Goal: Transaction & Acquisition: Purchase product/service

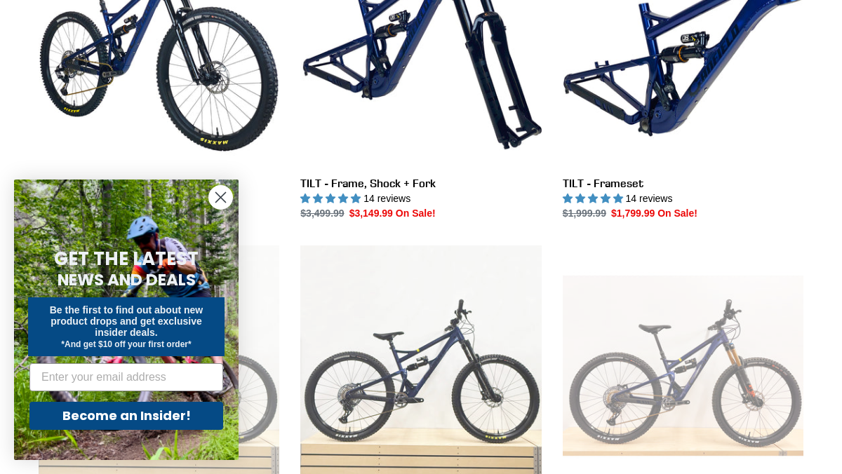
scroll to position [375, 0]
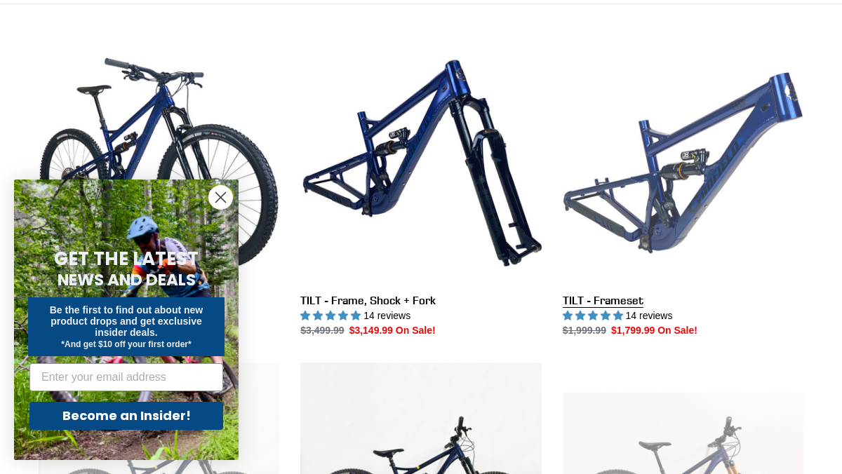
click at [674, 170] on link "TILT - Frameset" at bounding box center [683, 190] width 241 height 295
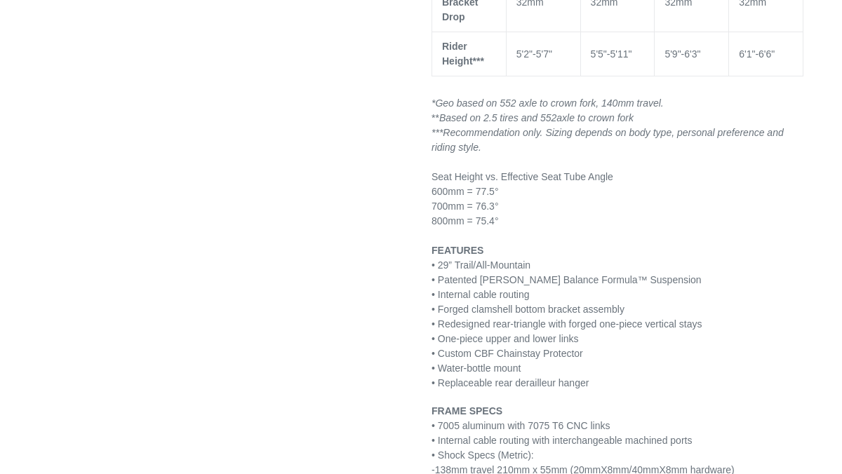
select select "highest-rating"
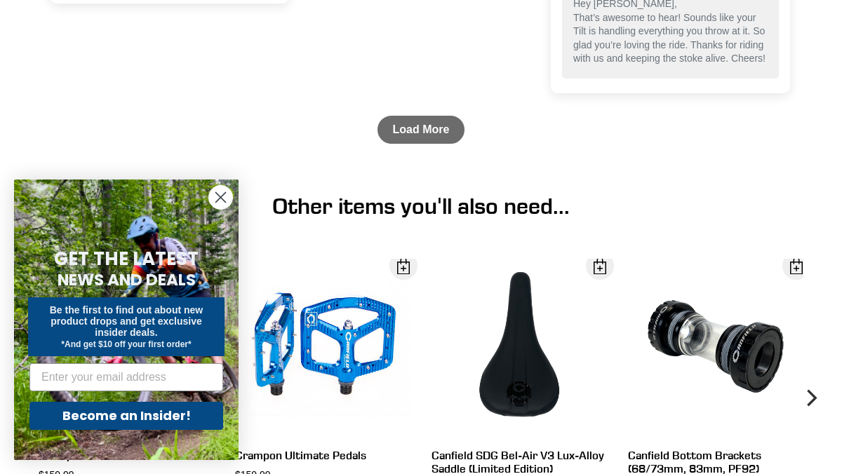
scroll to position [3851, 0]
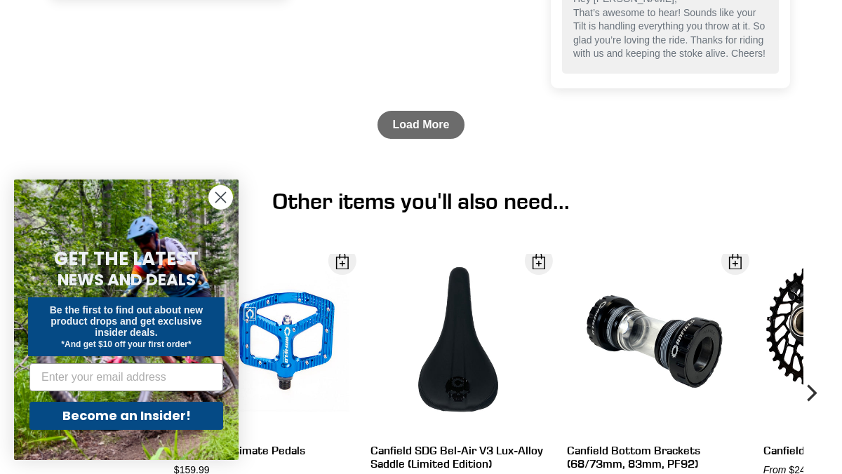
click at [217, 196] on circle "Close dialog" at bounding box center [220, 197] width 23 height 23
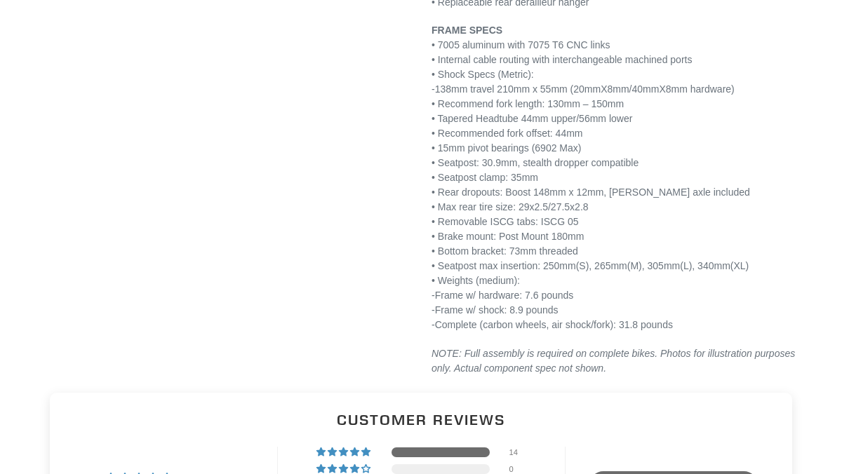
scroll to position [1917, 0]
